Goal: Task Accomplishment & Management: Manage account settings

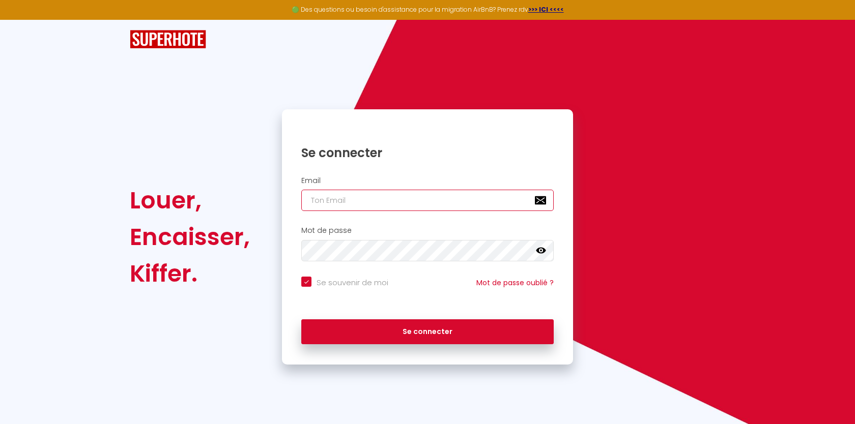
type input "[PERSON_NAME][EMAIL_ADDRESS][PERSON_NAME][DOMAIN_NAME]"
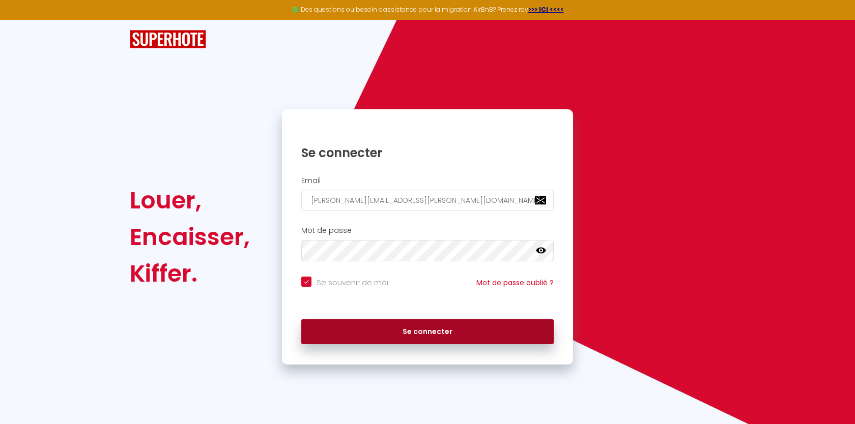
click at [415, 323] on button "Se connecter" at bounding box center [427, 332] width 252 height 25
checkbox input "true"
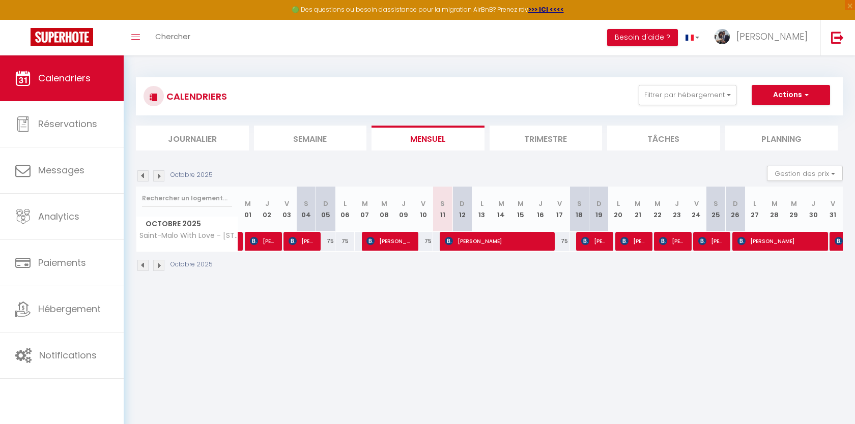
click at [144, 174] on img at bounding box center [142, 175] width 11 height 11
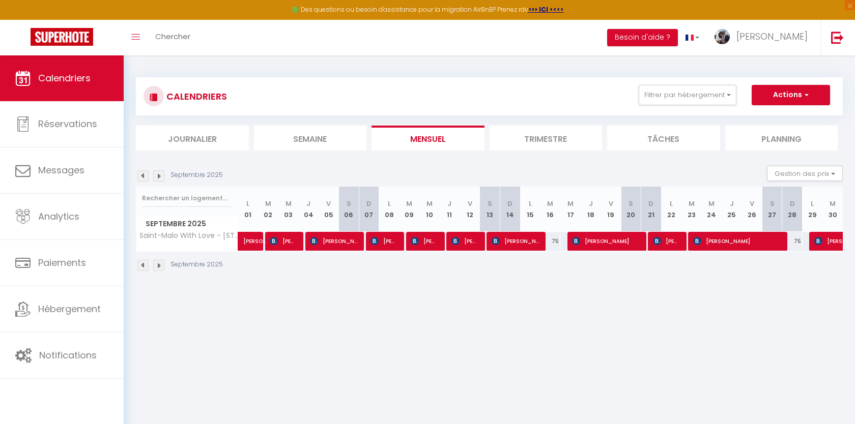
click at [144, 177] on img at bounding box center [142, 175] width 11 height 11
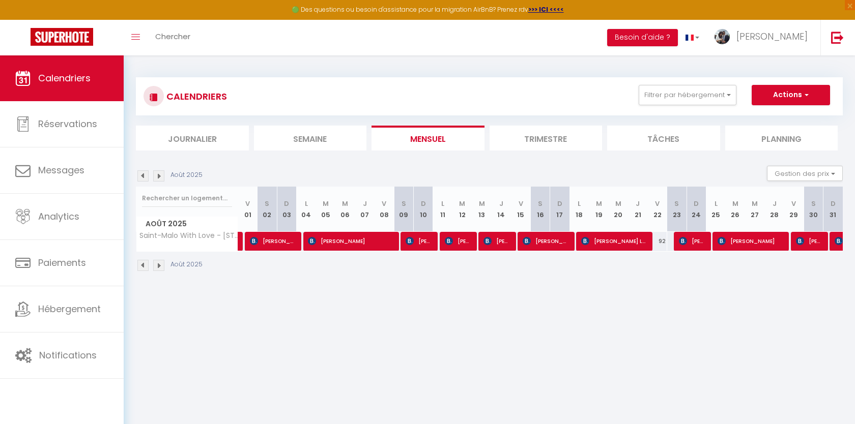
click at [146, 178] on img at bounding box center [142, 175] width 11 height 11
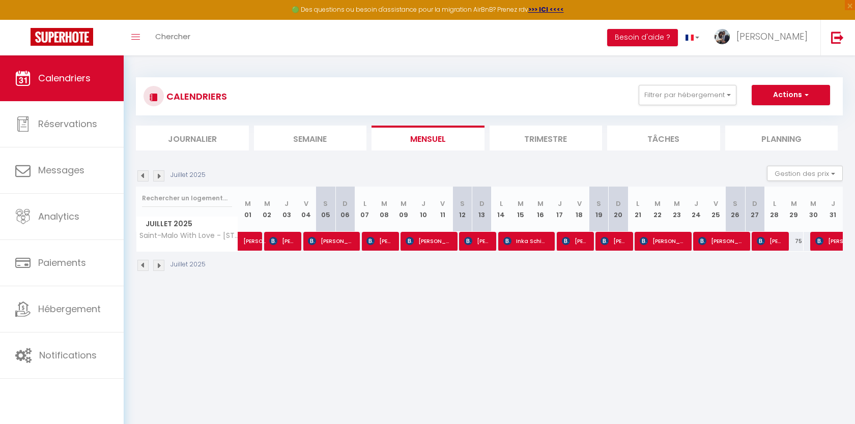
click at [159, 181] on div "Juillet 2025 Gestion des prix Nb Nuits minimum Règles Disponibilité" at bounding box center [489, 176] width 707 height 21
click at [156, 176] on img at bounding box center [158, 175] width 11 height 11
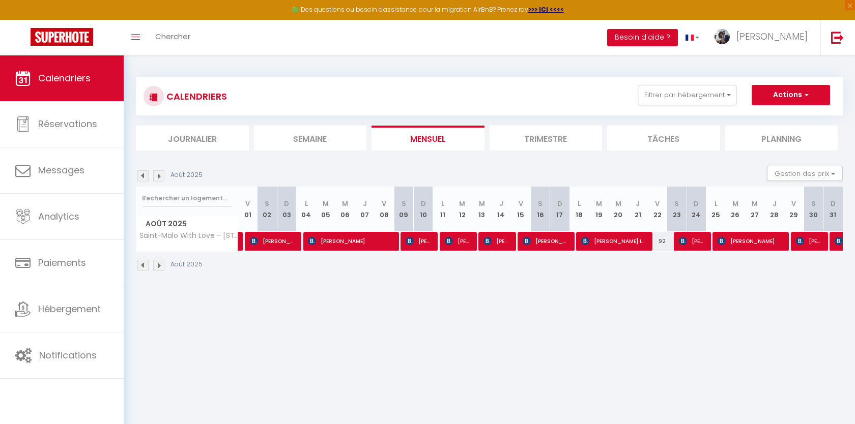
click at [157, 176] on img at bounding box center [158, 175] width 11 height 11
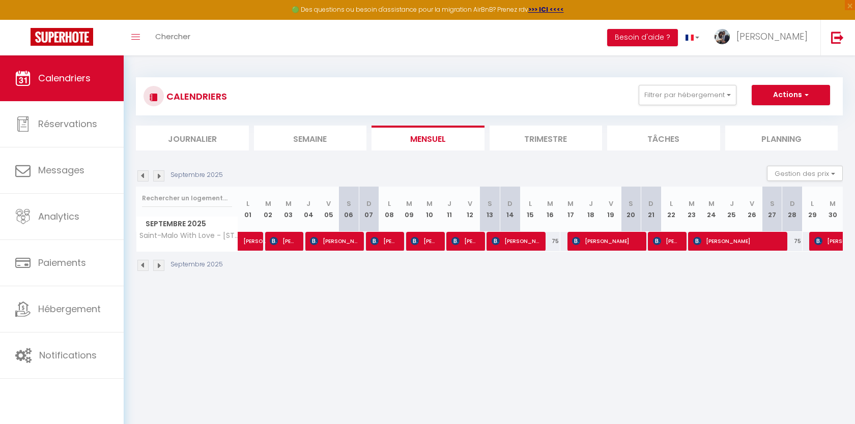
click at [142, 178] on img at bounding box center [142, 175] width 11 height 11
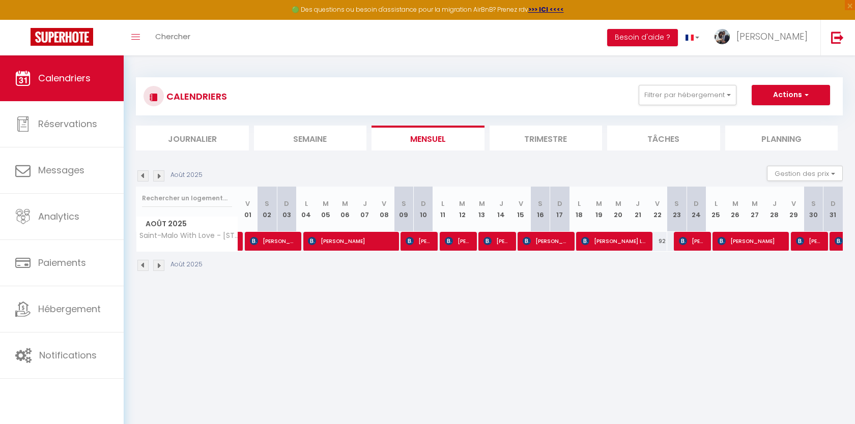
click at [158, 173] on img at bounding box center [158, 175] width 11 height 11
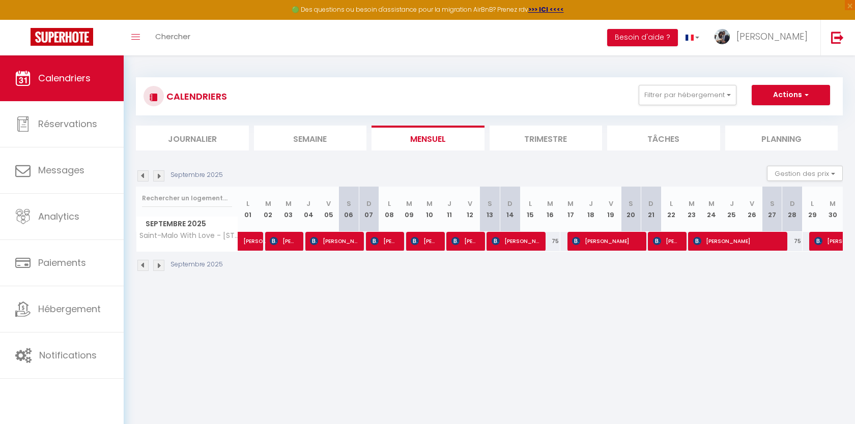
click at [161, 178] on img at bounding box center [158, 175] width 11 height 11
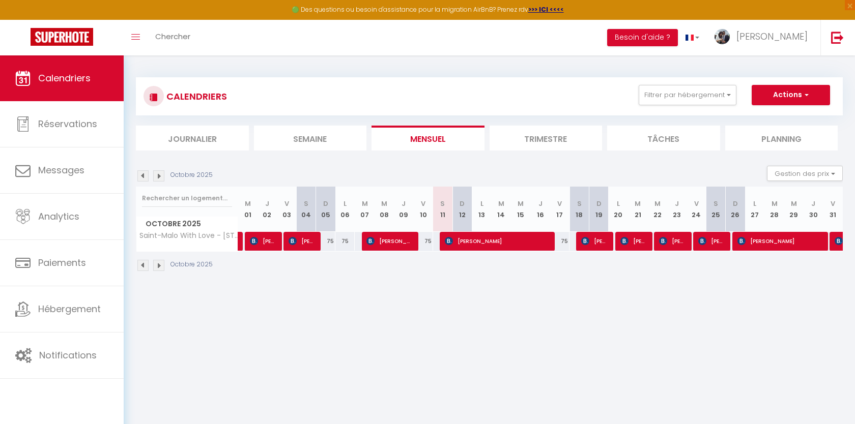
click at [141, 177] on img at bounding box center [142, 175] width 11 height 11
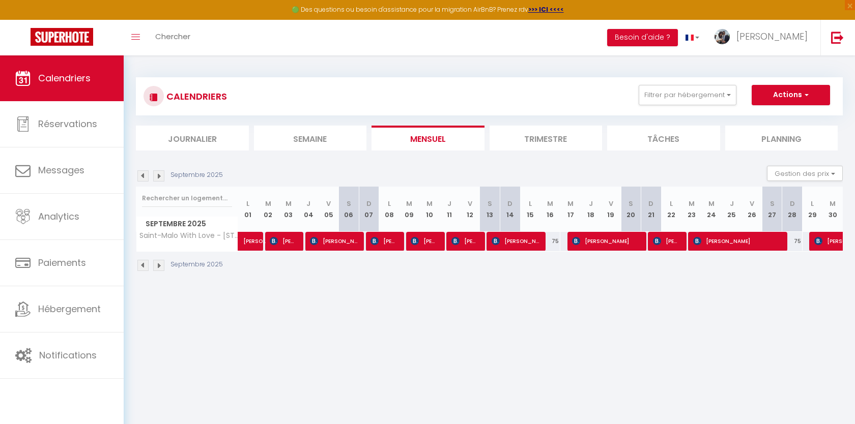
click at [157, 173] on img at bounding box center [158, 175] width 11 height 11
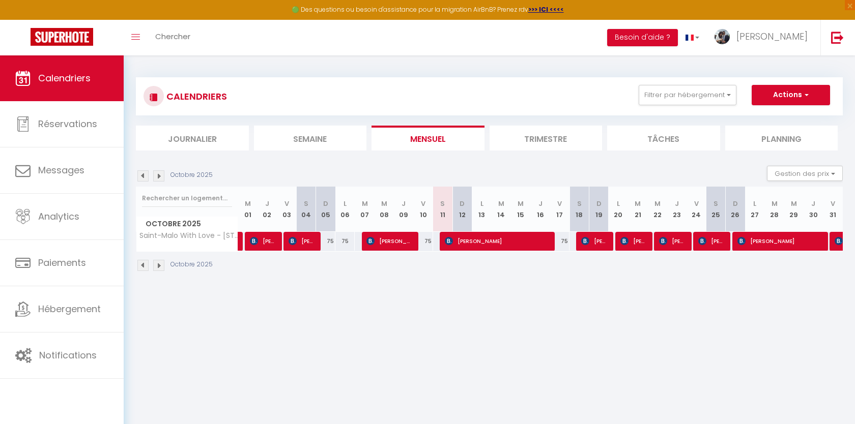
click at [144, 175] on img at bounding box center [142, 175] width 11 height 11
